Goal: Information Seeking & Learning: Learn about a topic

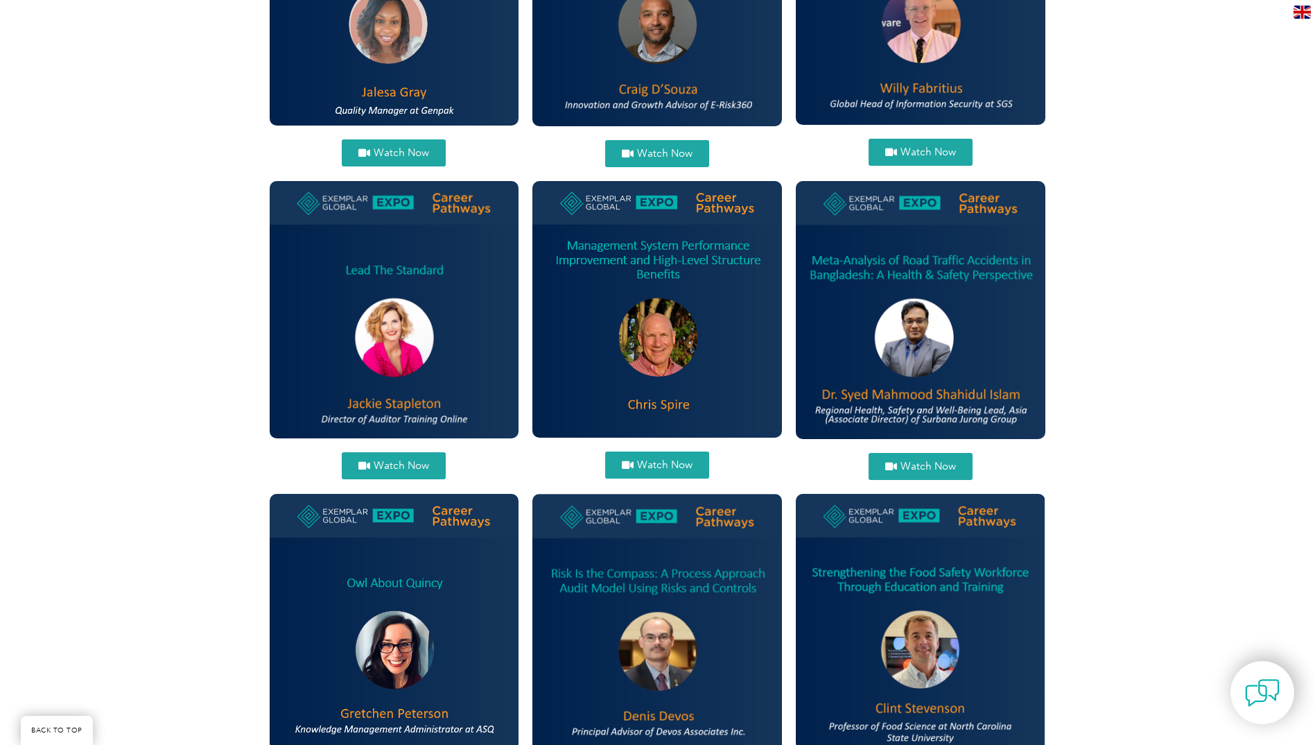
scroll to position [971, 0]
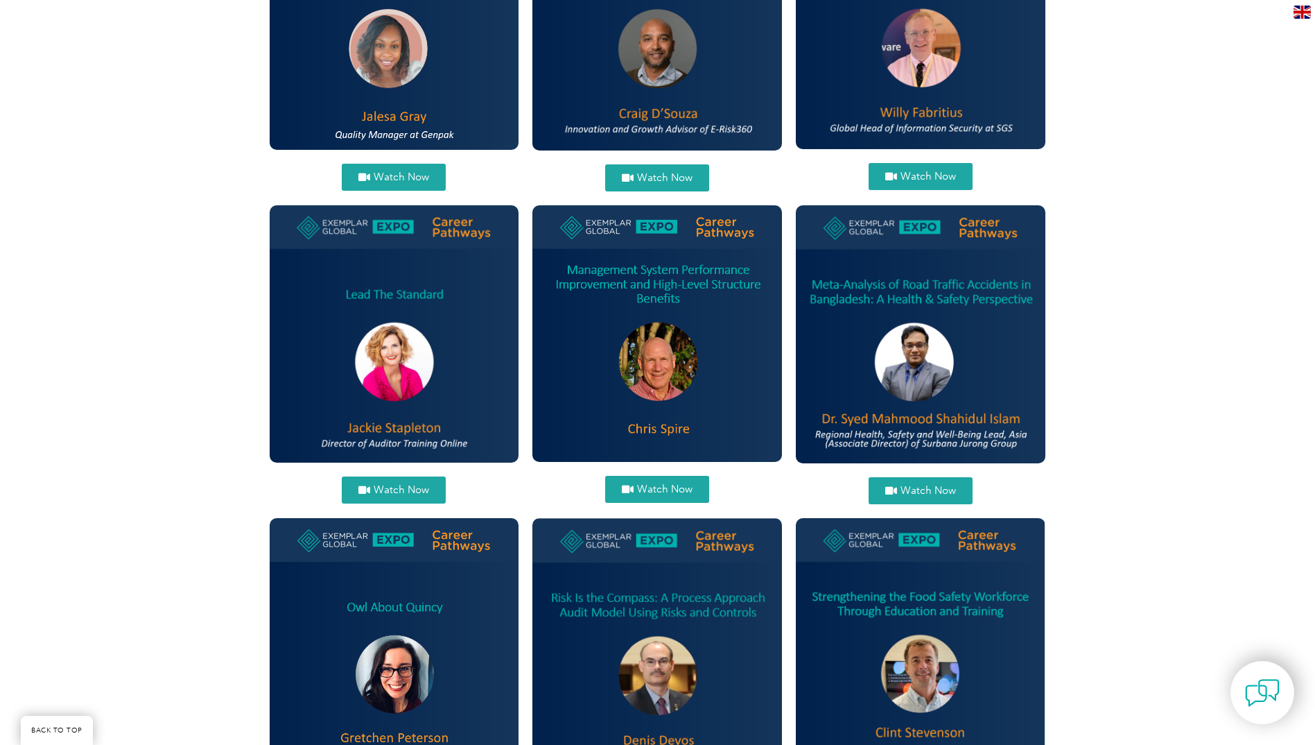
click at [394, 487] on span "Watch Now" at bounding box center [401, 490] width 55 height 10
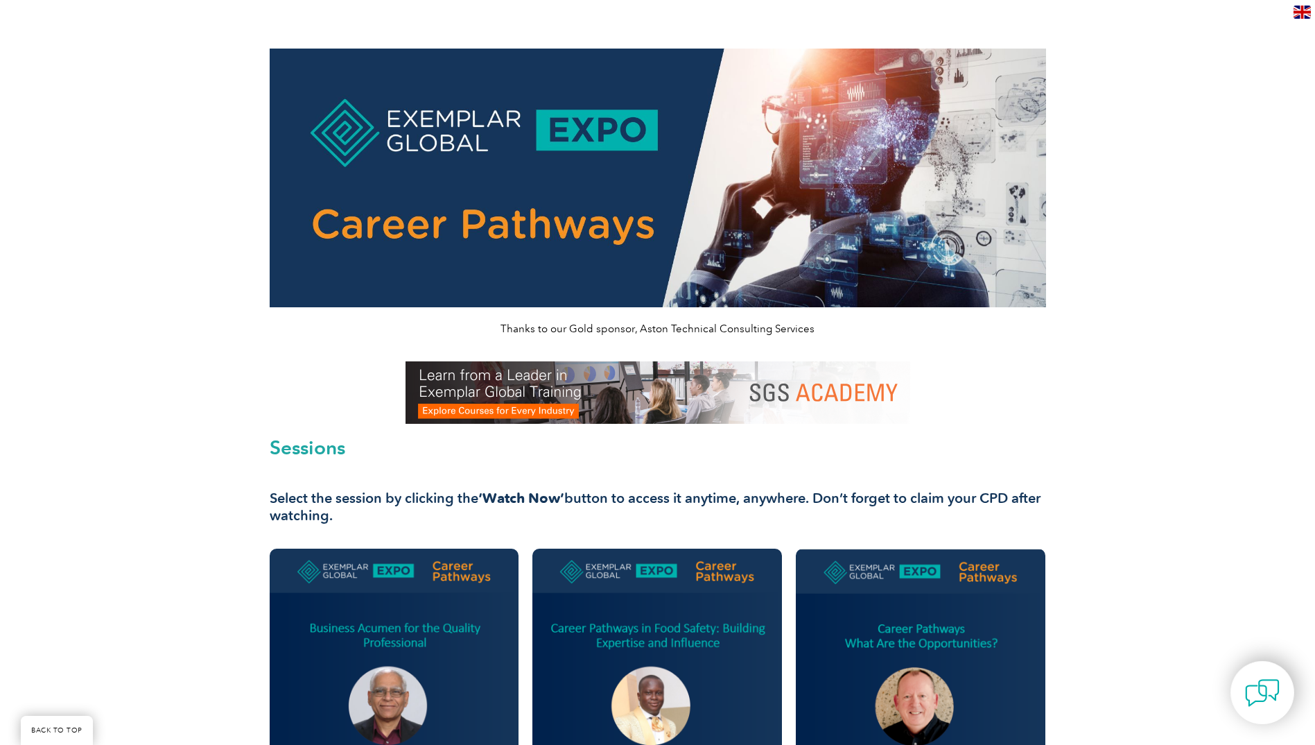
scroll to position [971, 0]
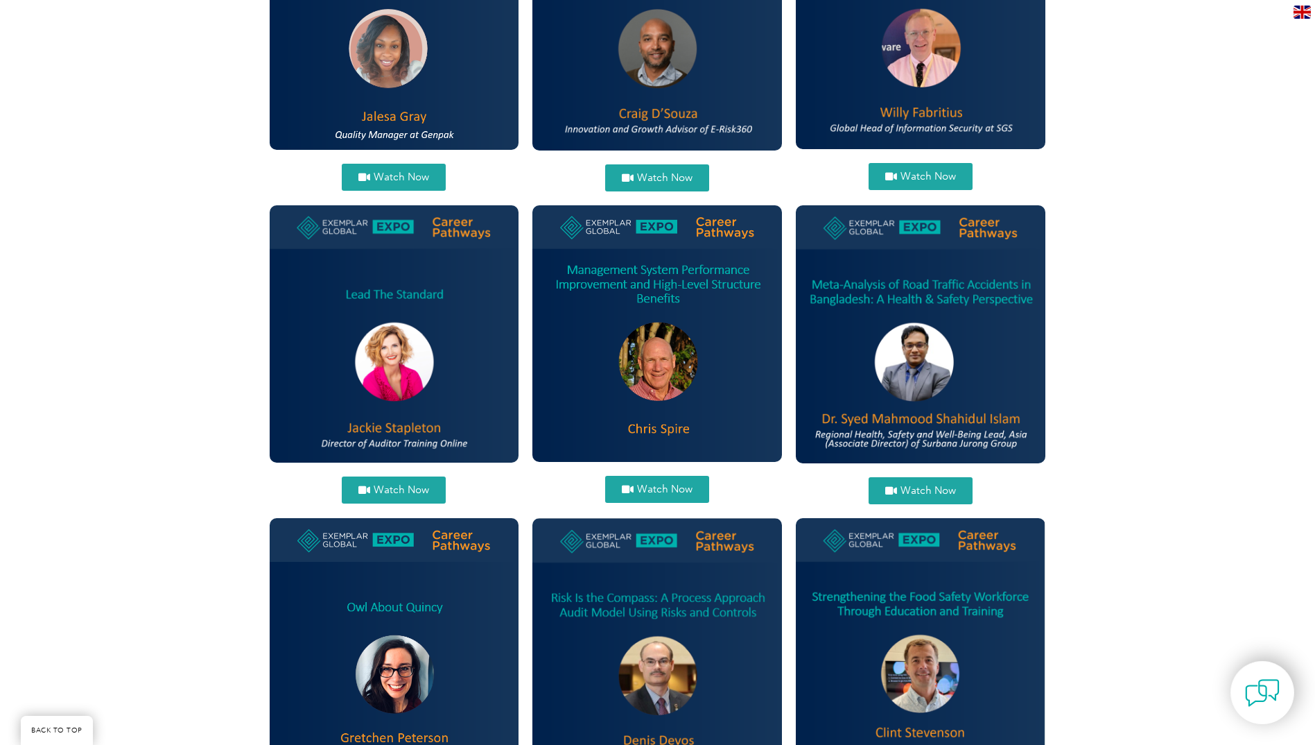
click at [670, 487] on span "Watch Now" at bounding box center [664, 489] width 55 height 10
